Goal: Task Accomplishment & Management: Manage account settings

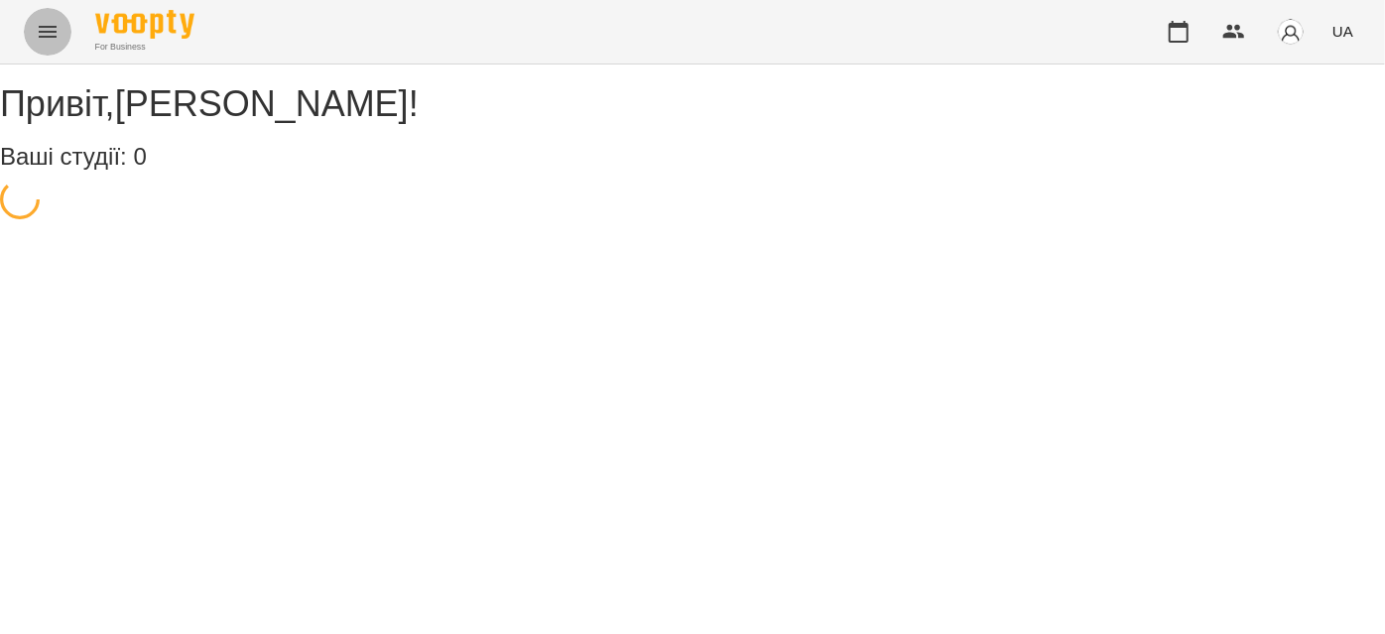
click at [39, 34] on icon "Menu" at bounding box center [48, 32] width 24 height 24
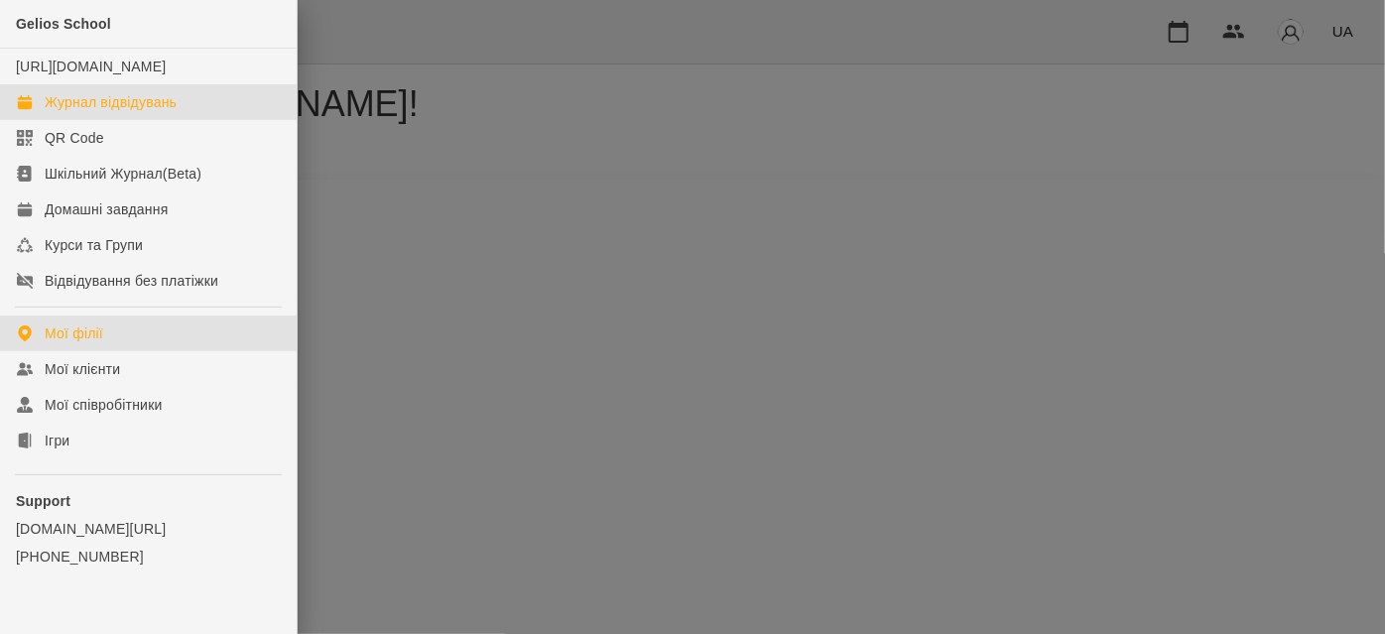
click at [81, 112] on div "Журнал відвідувань" at bounding box center [111, 102] width 132 height 20
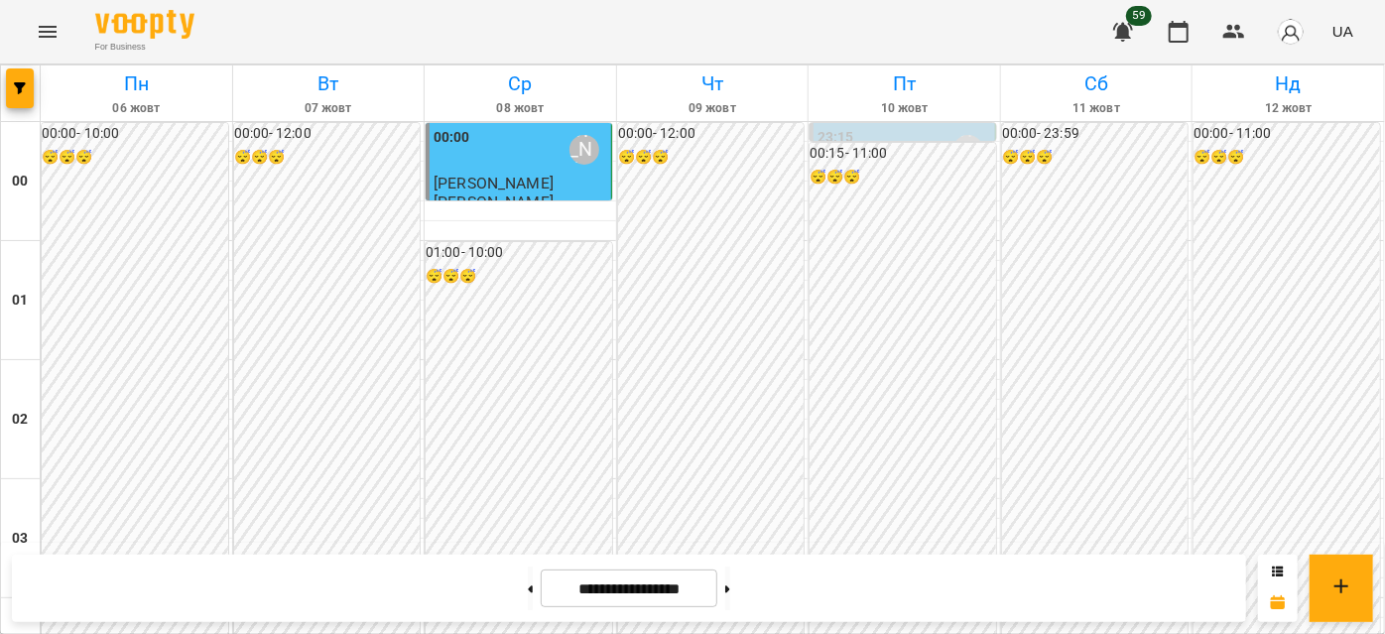
scroll to position [1713, 0]
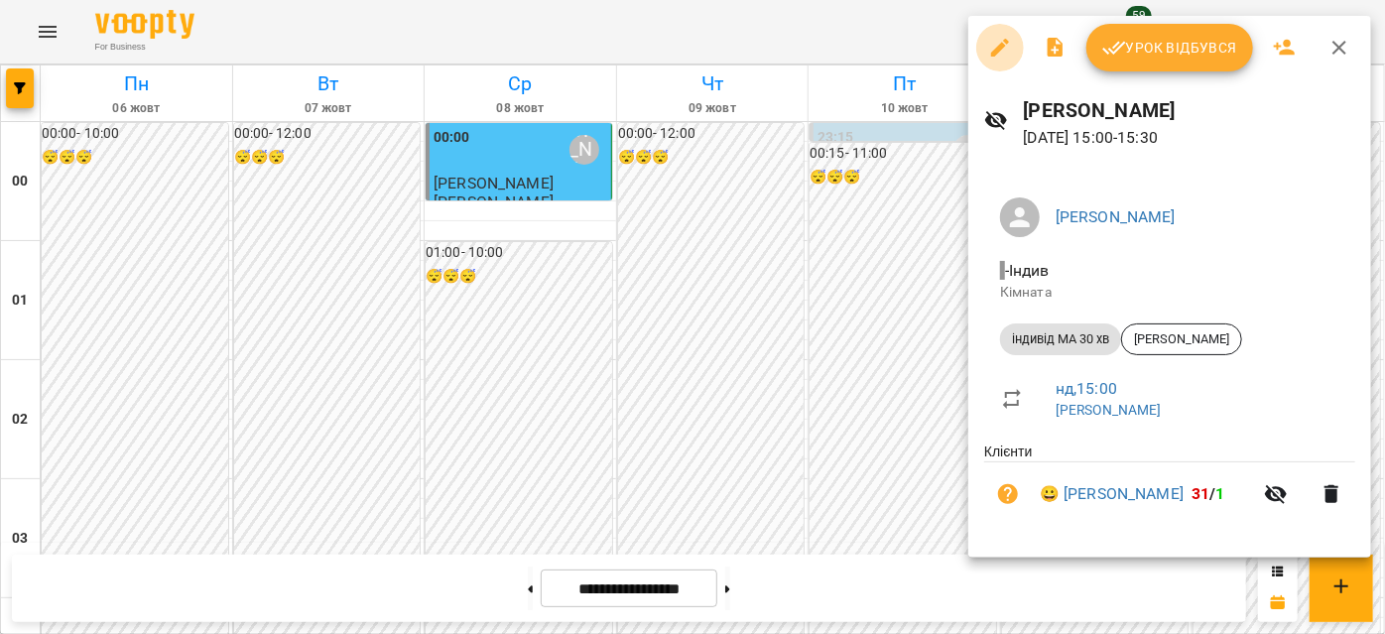
click at [997, 63] on button "button" at bounding box center [1000, 48] width 48 height 48
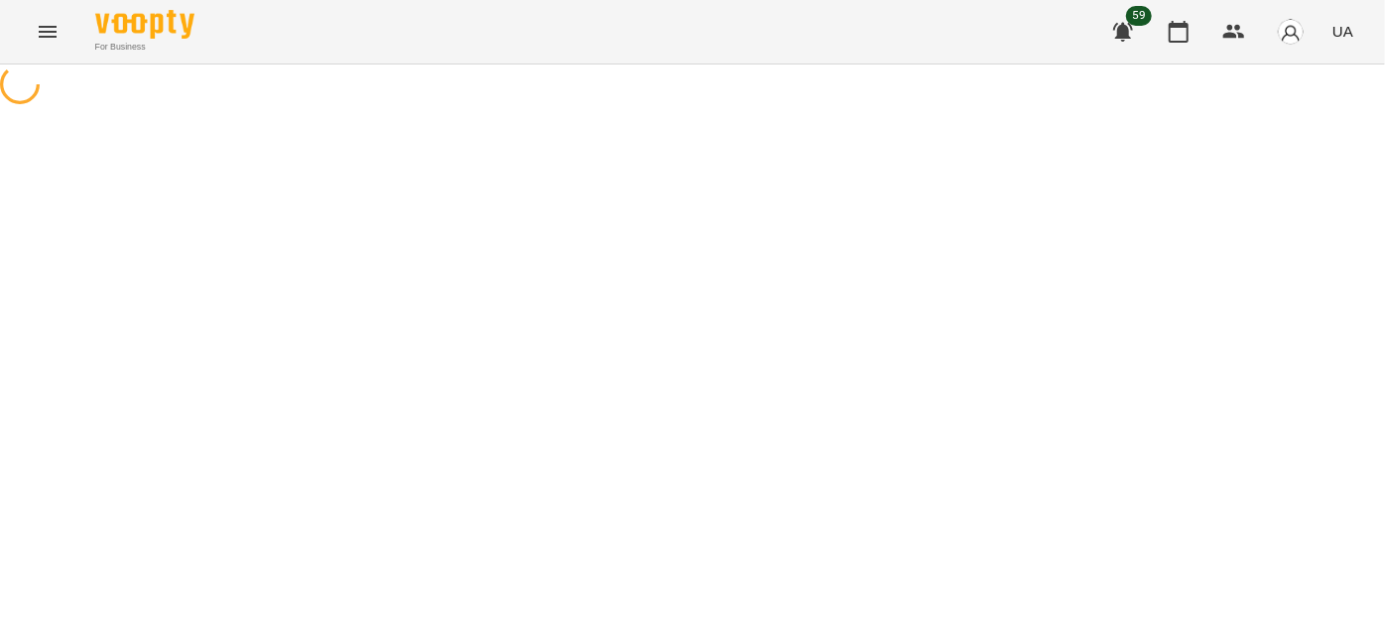
select select "**********"
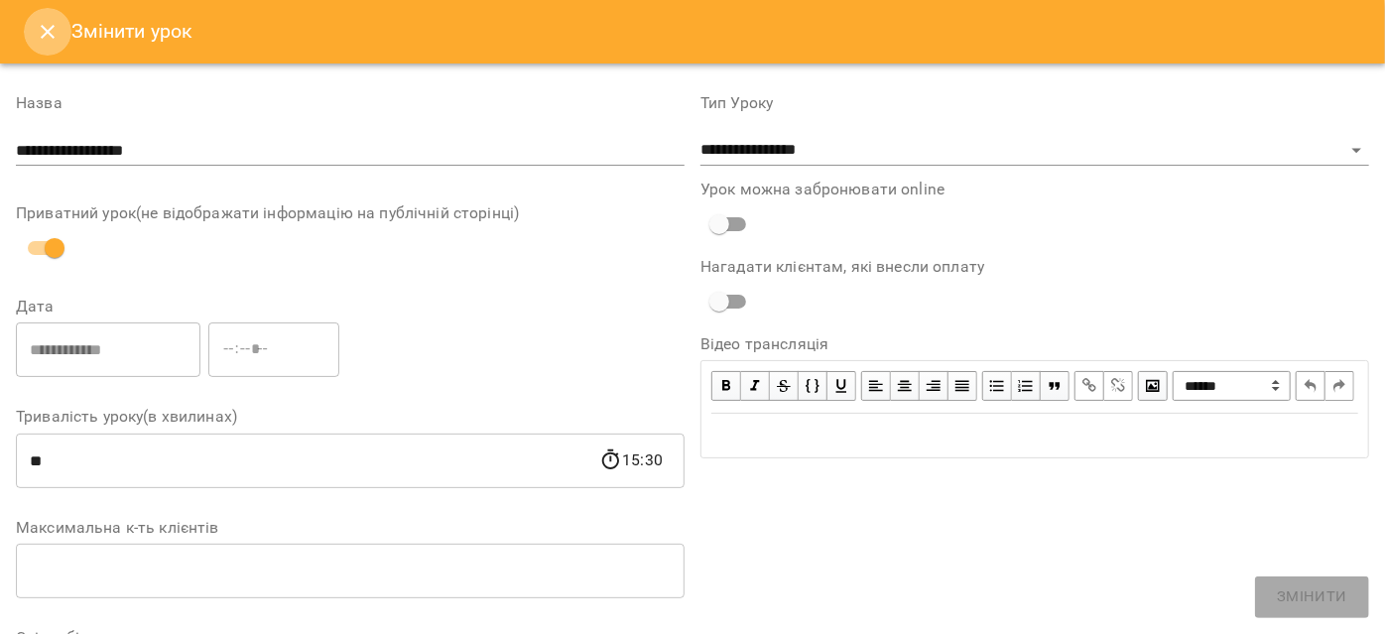
click at [53, 37] on icon "Close" at bounding box center [48, 32] width 14 height 14
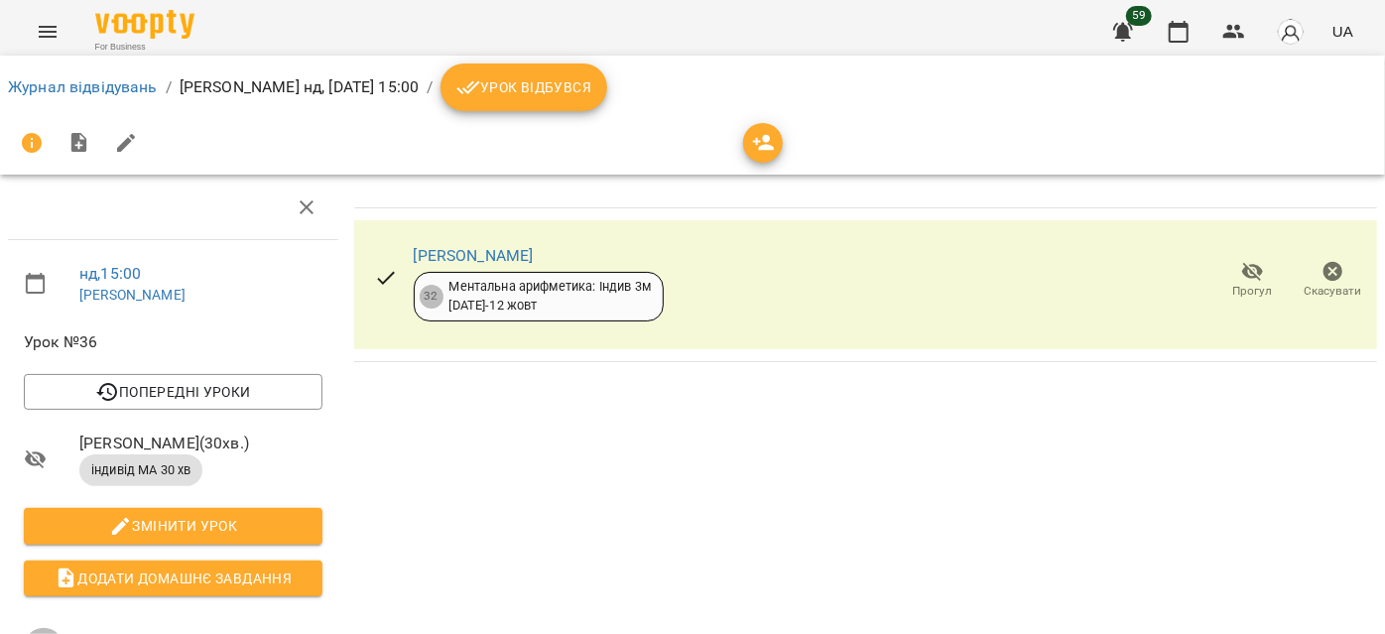
click at [607, 97] on button "Урок відбувся" at bounding box center [524, 87] width 167 height 48
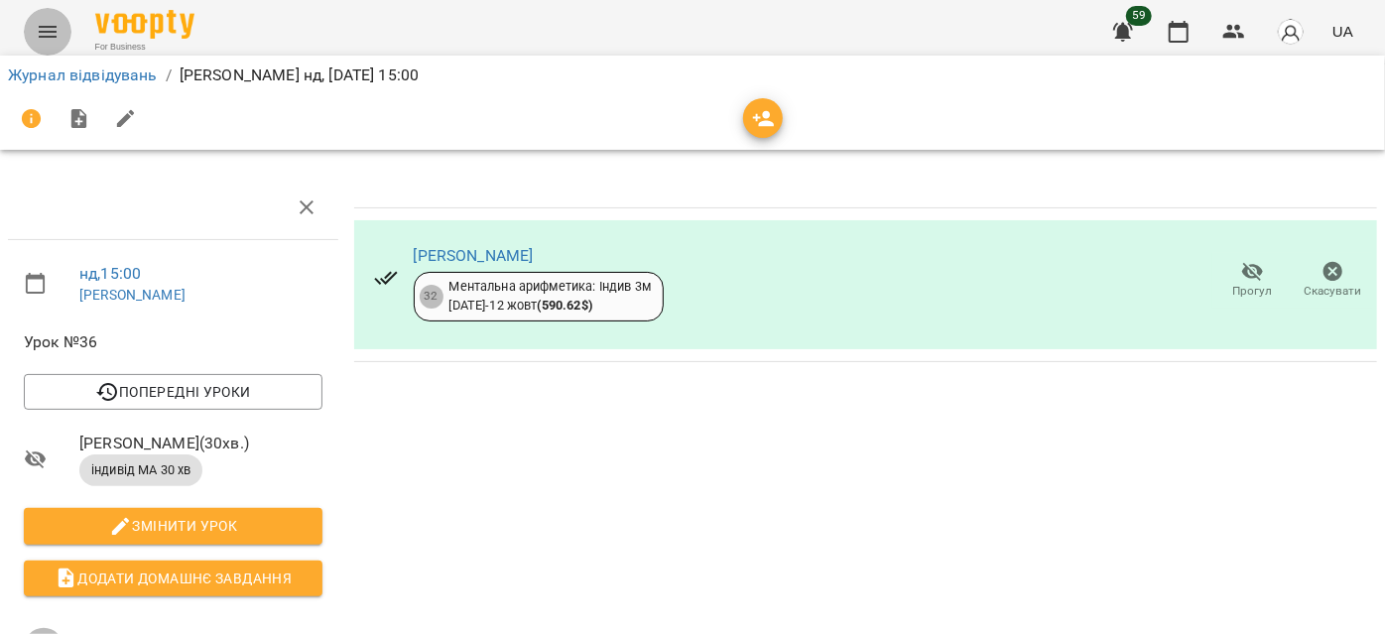
click at [27, 33] on button "Menu" at bounding box center [48, 32] width 48 height 48
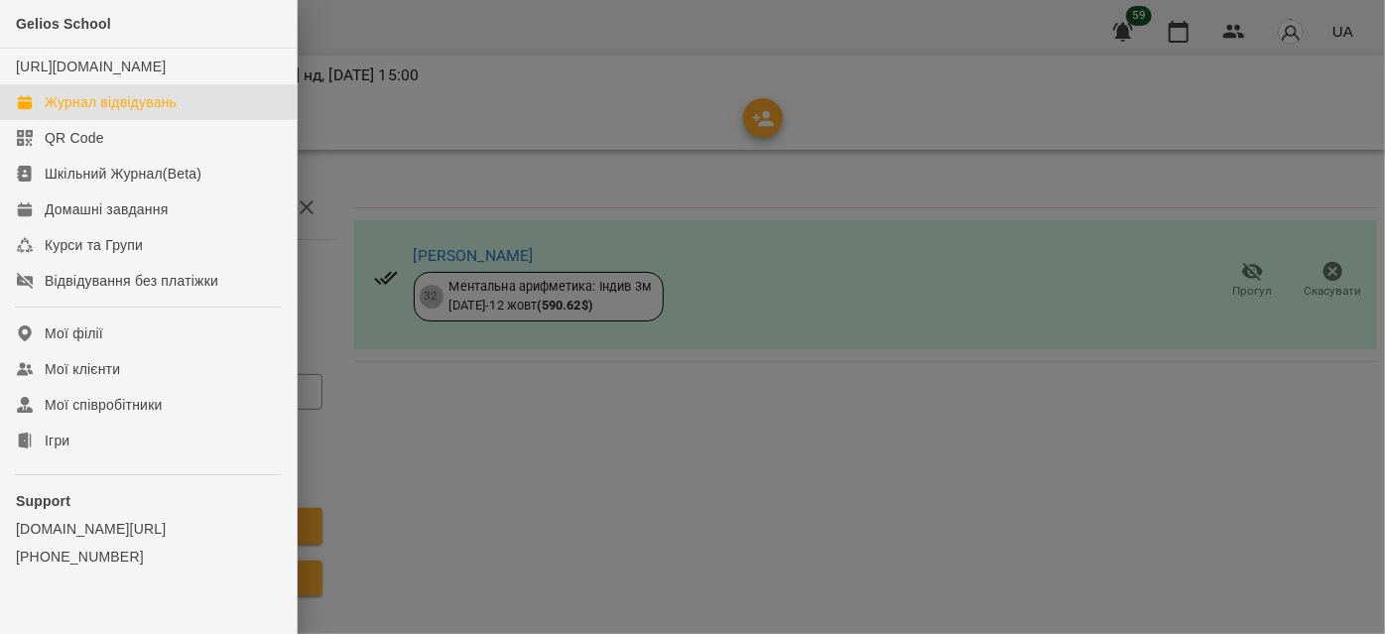
click at [109, 112] on div "Журнал відвідувань" at bounding box center [111, 102] width 132 height 20
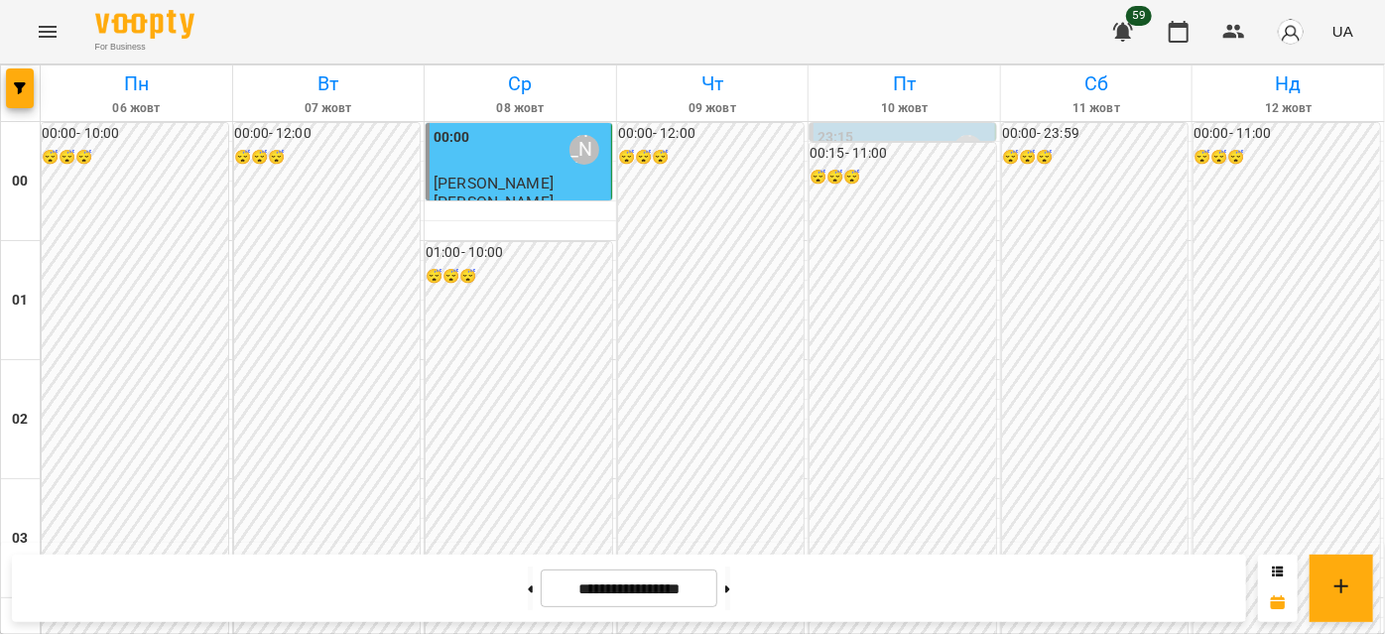
scroll to position [1623, 0]
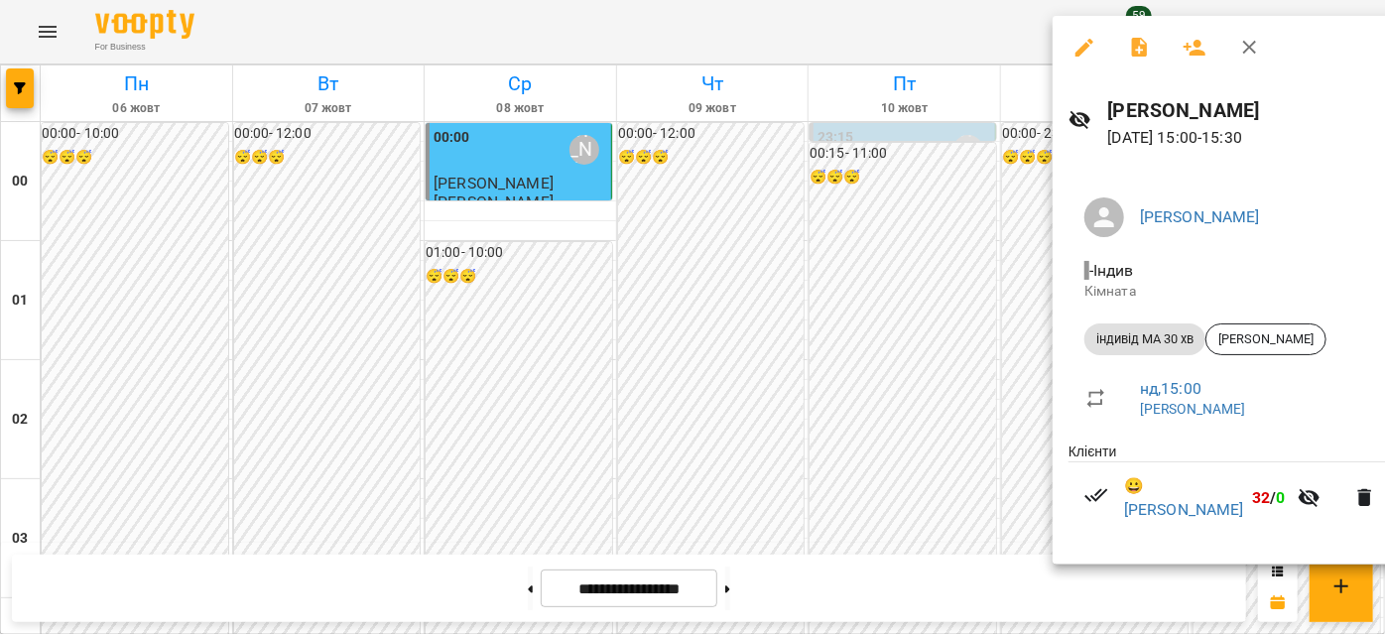
click at [1254, 52] on icon "button" at bounding box center [1250, 48] width 14 height 14
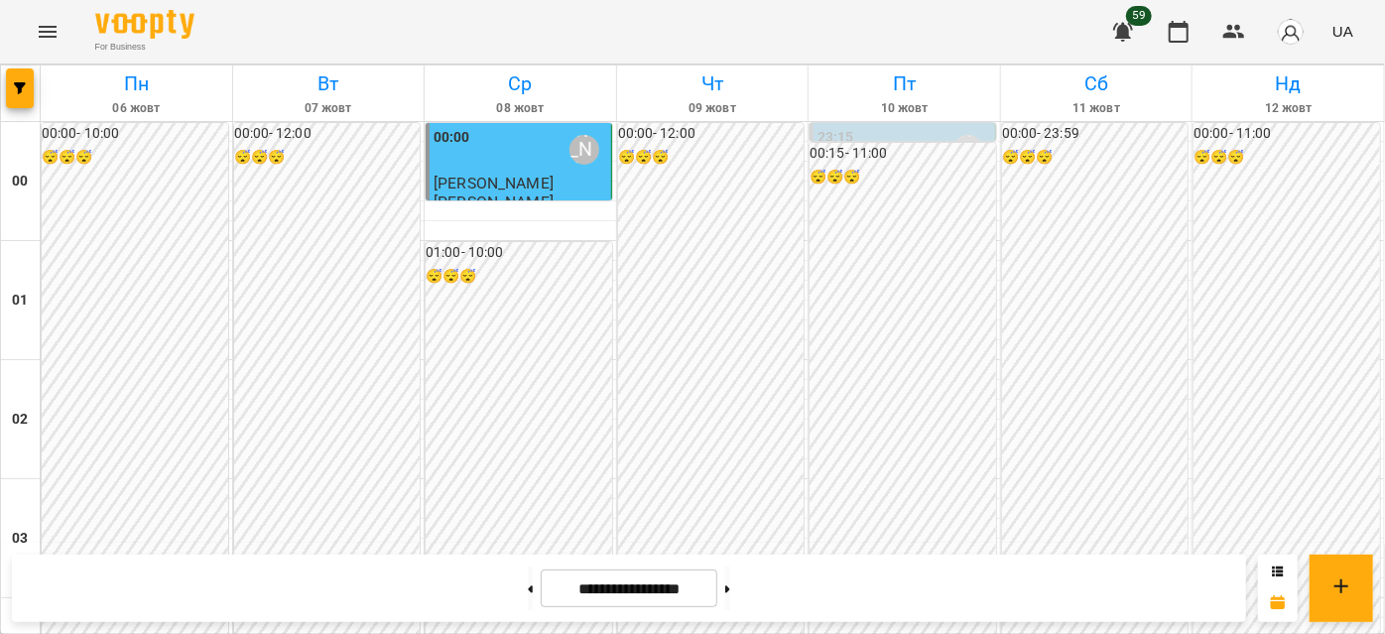
scroll to position [2254, 0]
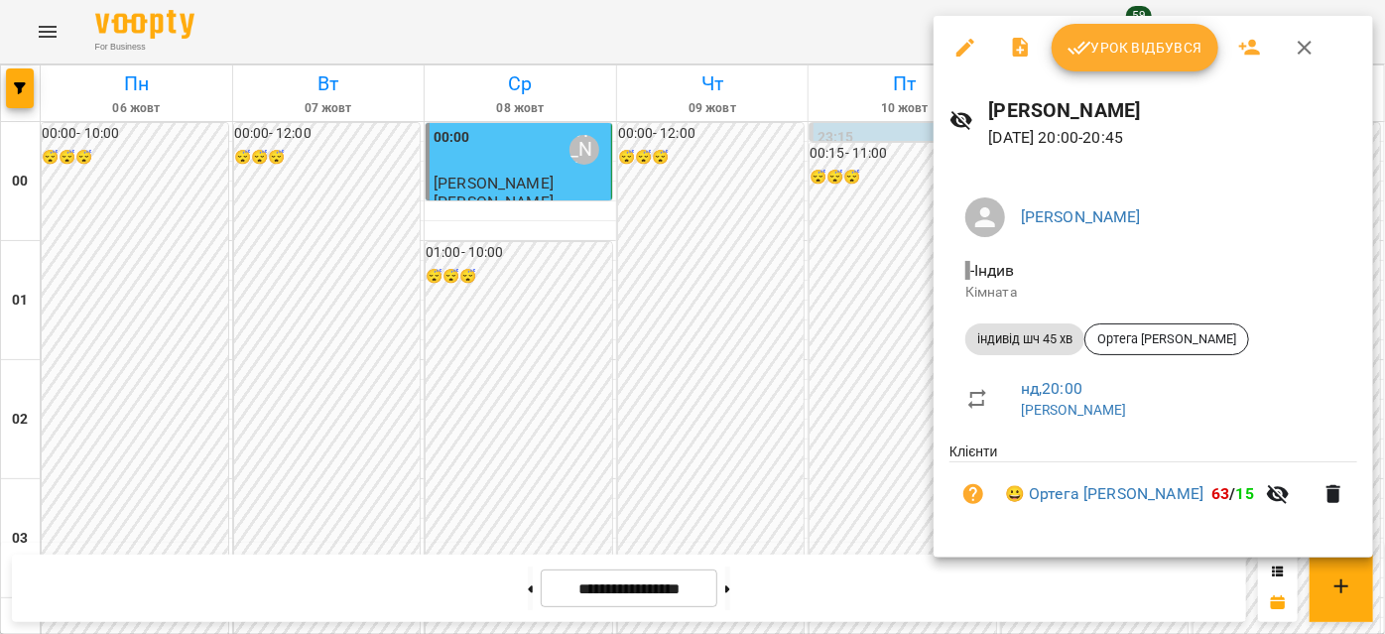
click at [1304, 65] on button "button" at bounding box center [1305, 48] width 48 height 48
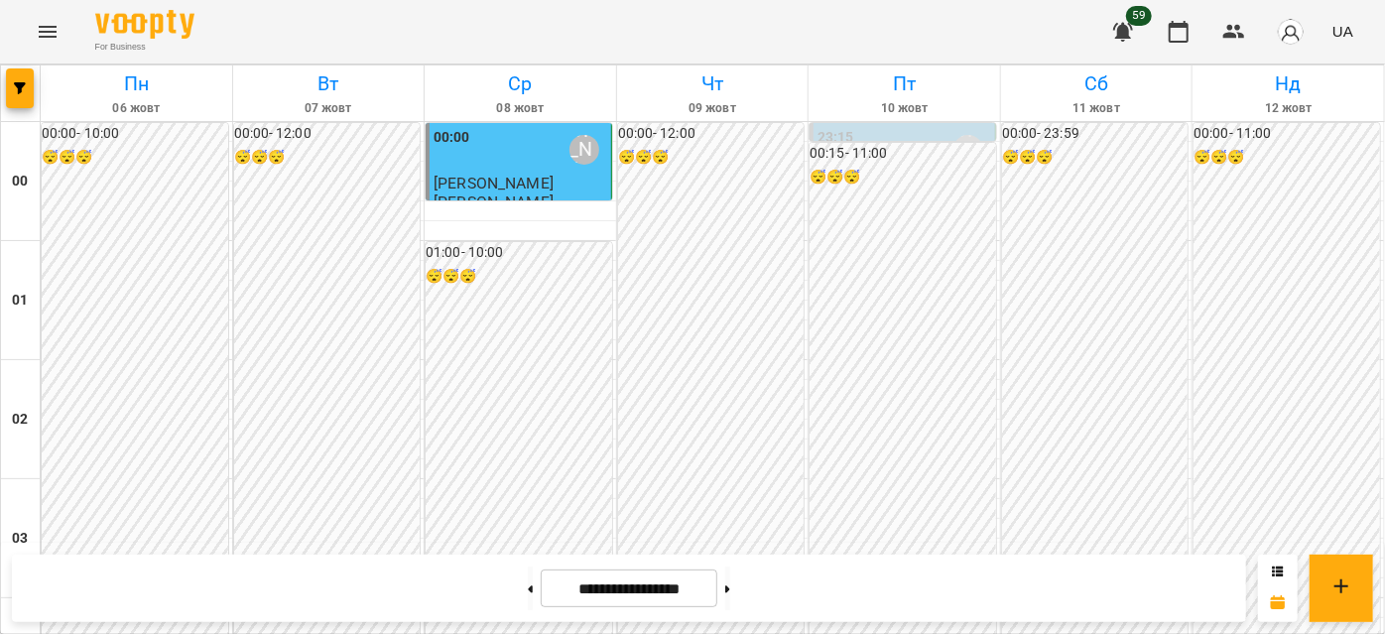
scroll to position [1352, 0]
click at [528, 602] on button at bounding box center [530, 589] width 5 height 44
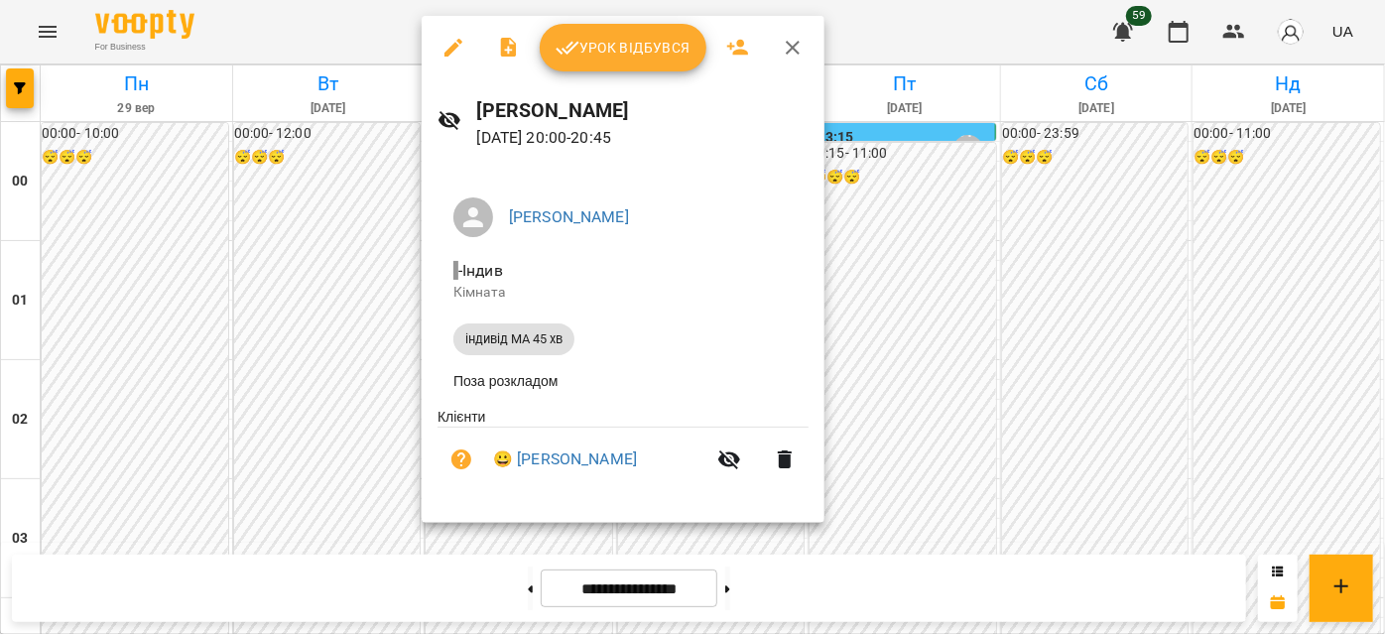
click at [790, 38] on icon "button" at bounding box center [793, 48] width 24 height 24
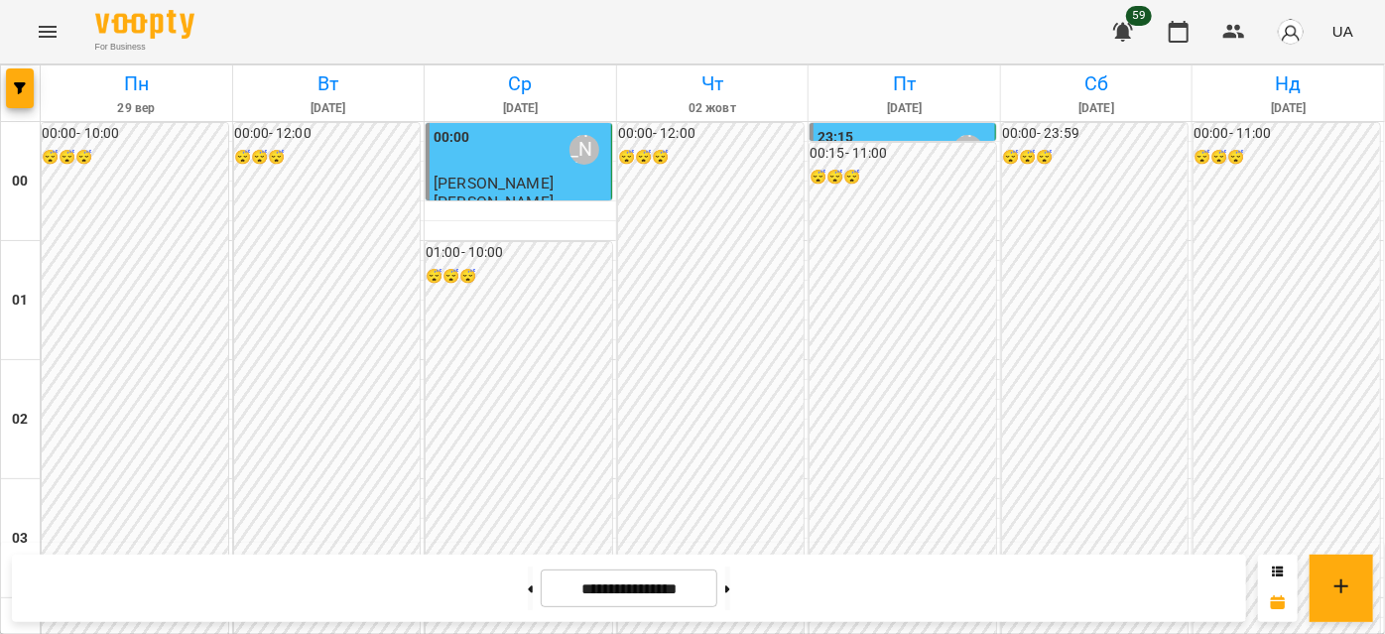
scroll to position [1802, 0]
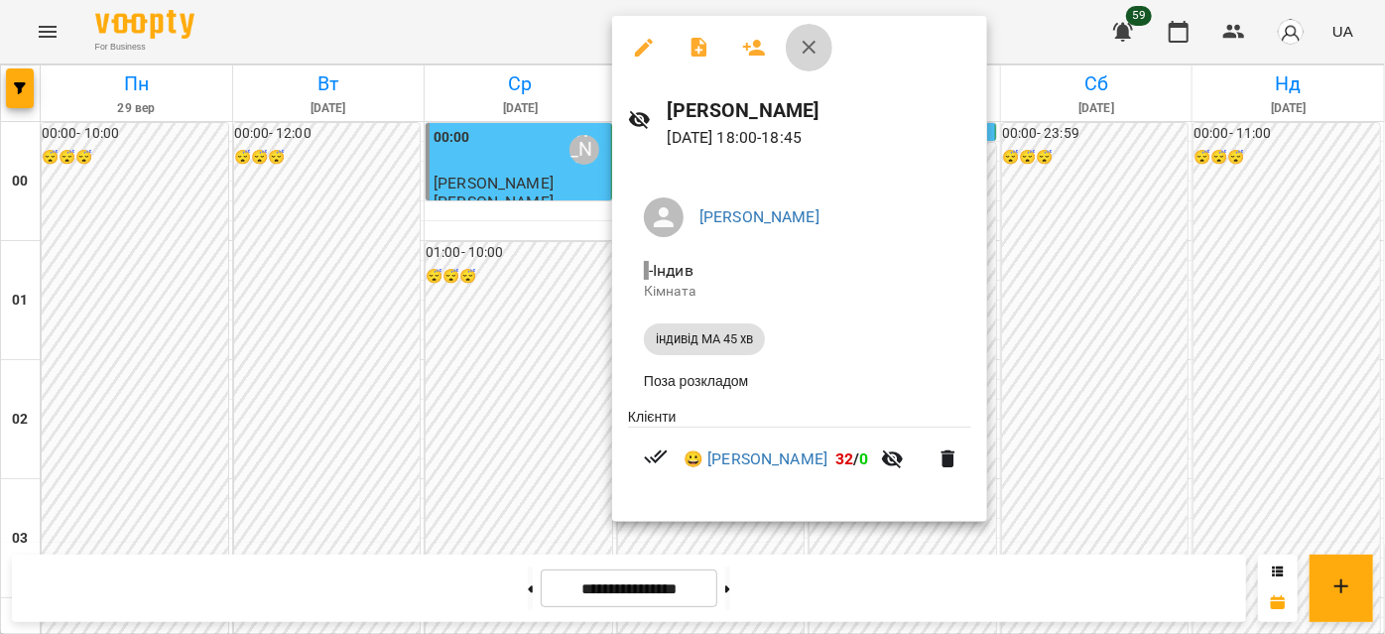
click at [812, 42] on icon "button" at bounding box center [810, 48] width 24 height 24
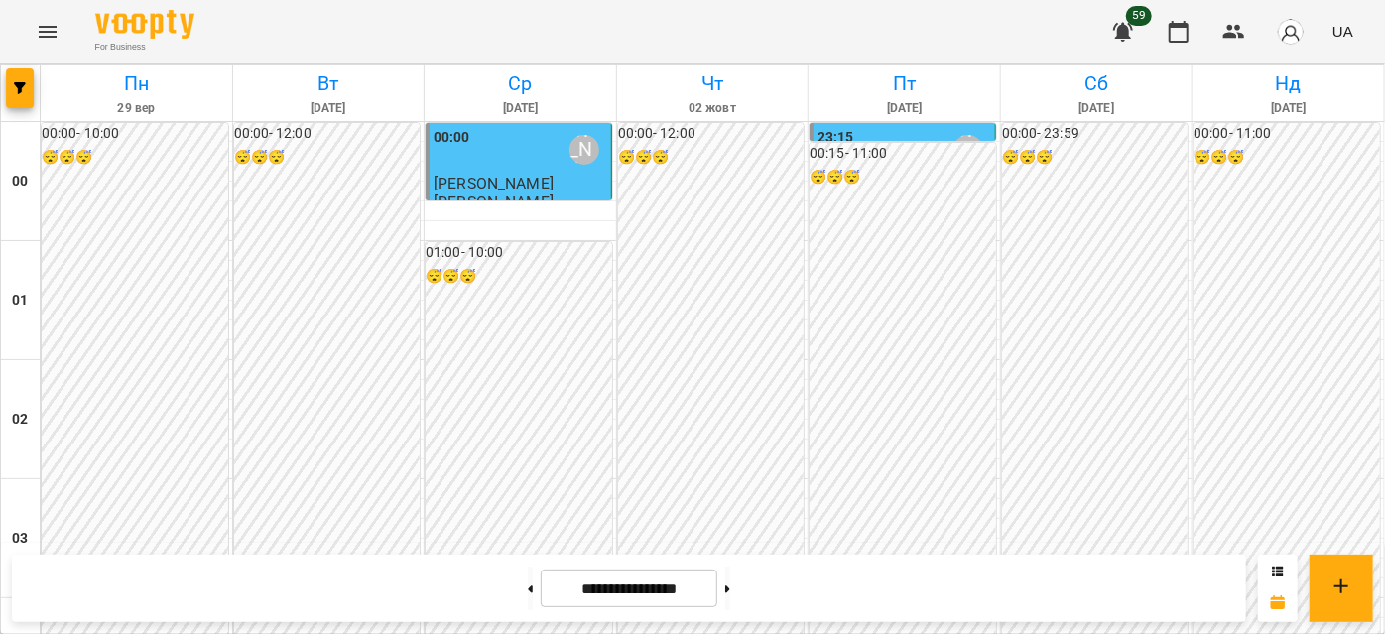
scroll to position [1982, 0]
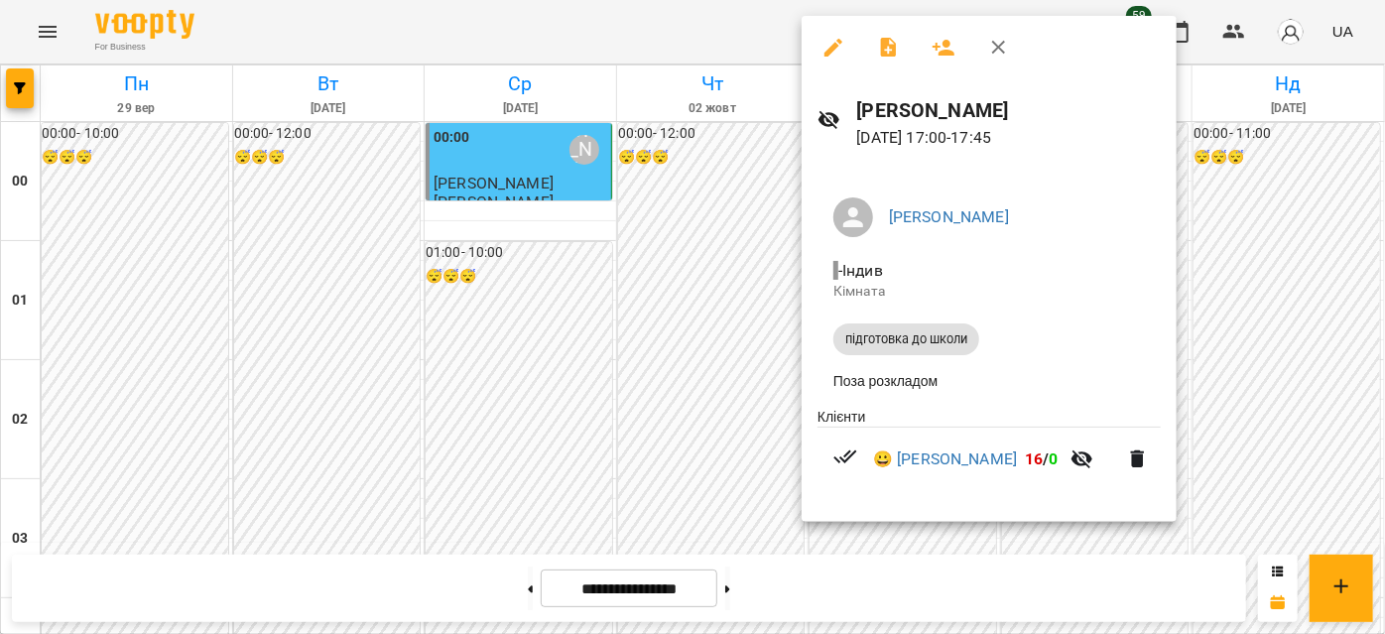
click at [991, 39] on icon "button" at bounding box center [999, 48] width 24 height 24
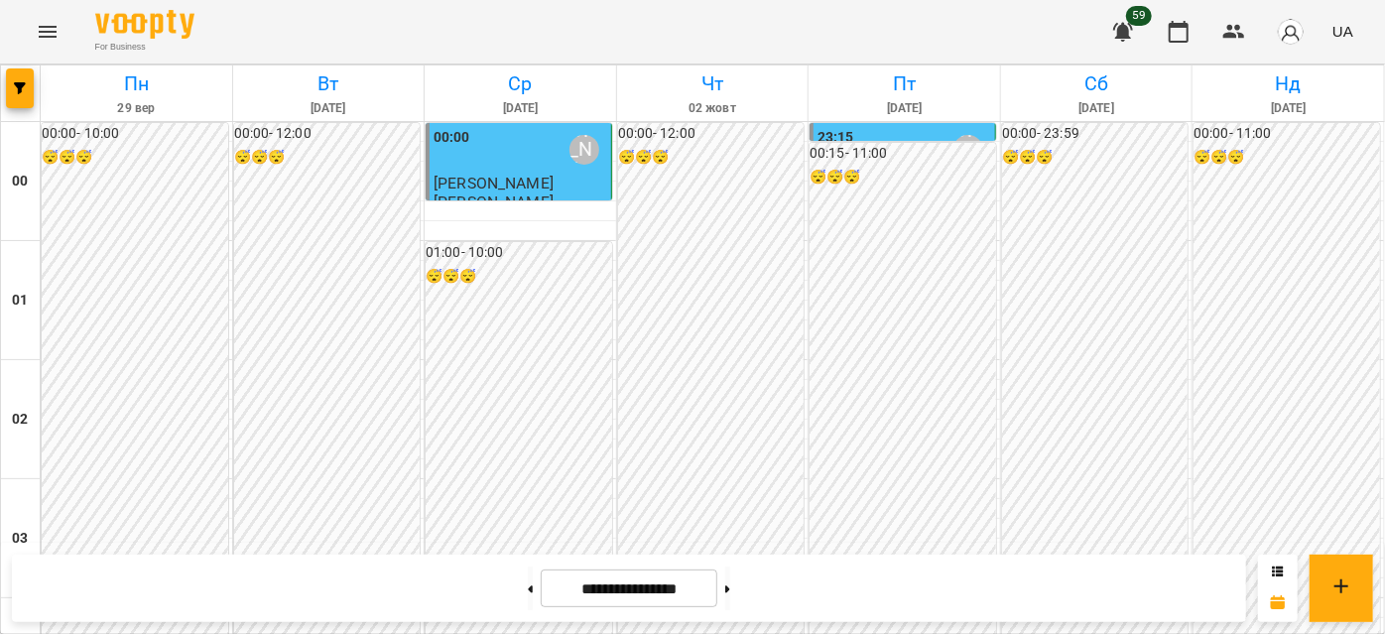
scroll to position [719, 0]
click at [730, 592] on button at bounding box center [727, 589] width 5 height 44
click at [730, 593] on button at bounding box center [727, 589] width 5 height 44
type input "**********"
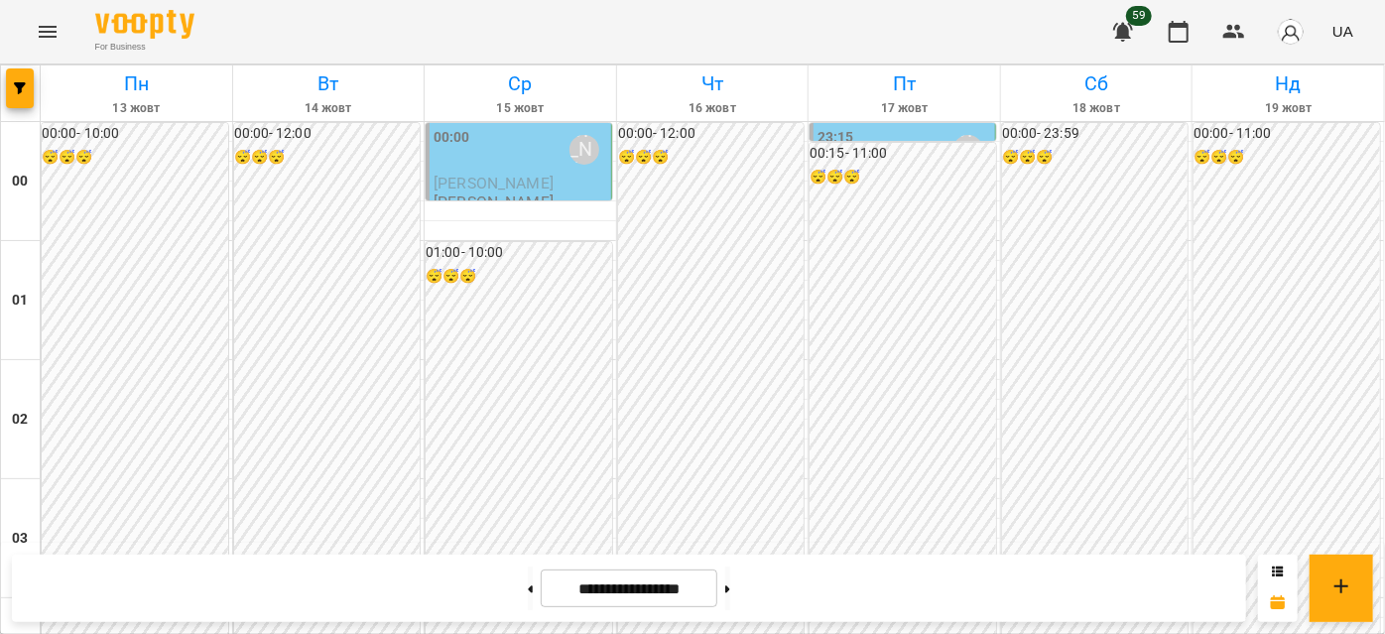
scroll to position [2073, 0]
